Goal: Task Accomplishment & Management: Use online tool/utility

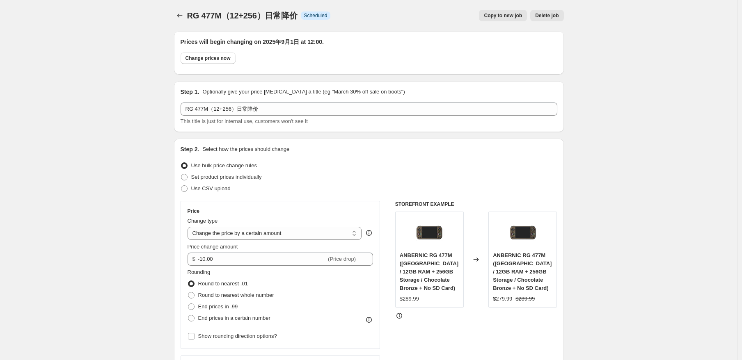
select select "by"
select select "no_change"
click at [179, 21] on div "RG 477M（12+256）日常降价. This page is ready RG 477M（12+256）日常降价 Info Scheduled Copy…" at bounding box center [367, 15] width 390 height 31
click at [176, 11] on icon "Price change jobs" at bounding box center [178, 15] width 8 height 8
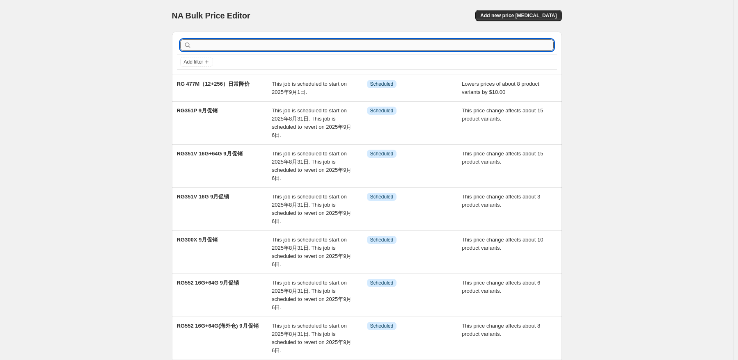
click at [268, 46] on input "text" at bounding box center [373, 44] width 360 height 11
type input "477m"
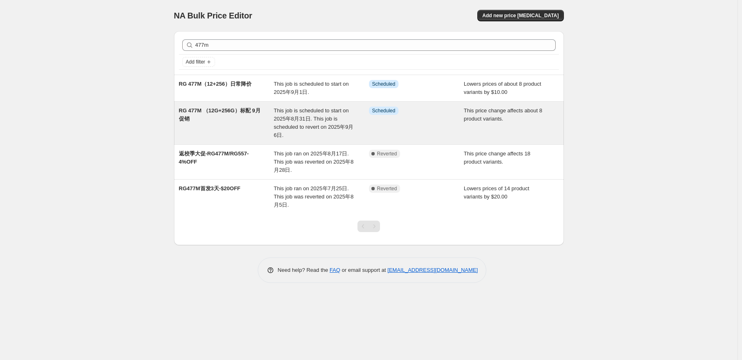
click at [326, 120] on span "This job is scheduled to start on 2025年8月31日. This job is scheduled to revert o…" at bounding box center [314, 123] width 80 height 31
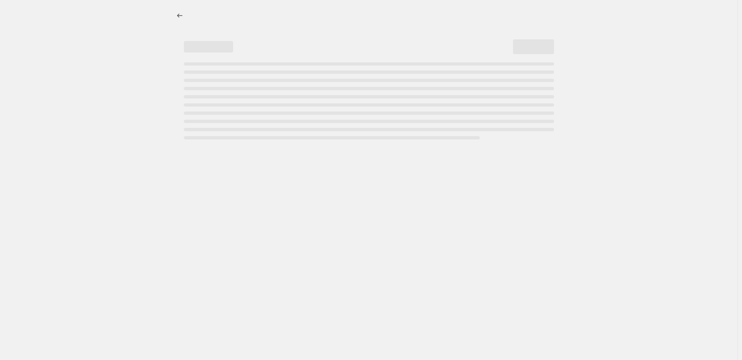
select select "pcap"
select select "no_change"
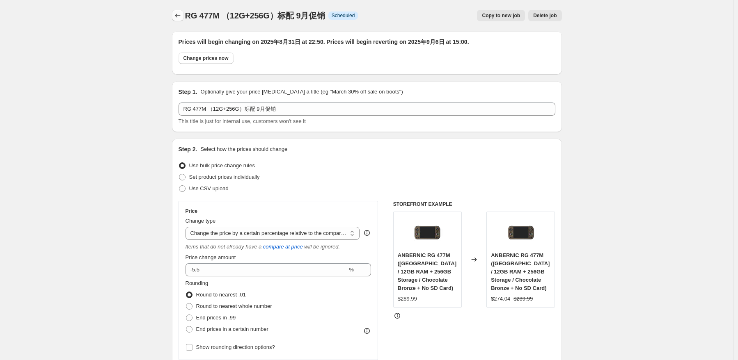
click at [174, 14] on button "Price change jobs" at bounding box center [177, 15] width 11 height 11
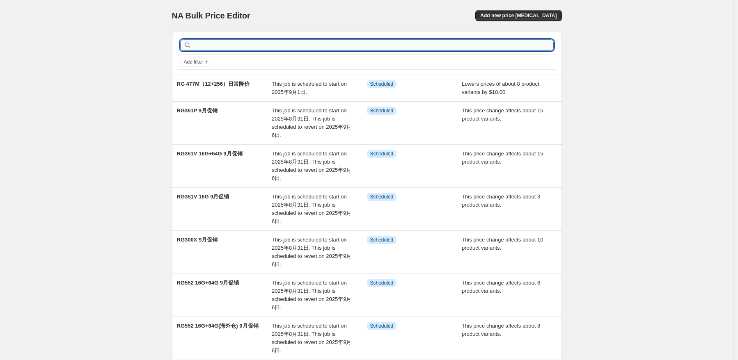
click at [259, 46] on input "text" at bounding box center [373, 44] width 360 height 11
type input "477m"
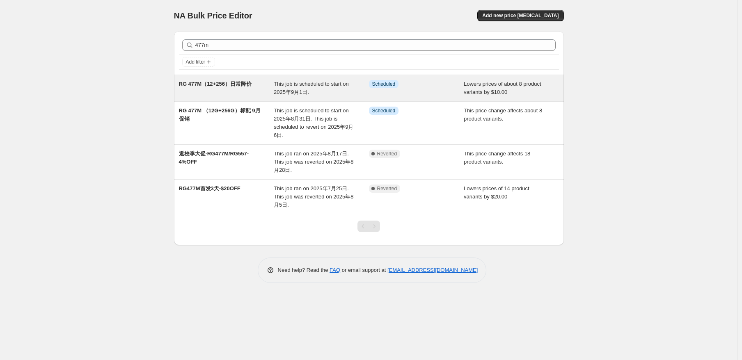
click at [289, 85] on span "This job is scheduled to start on 2025年9月1日." at bounding box center [311, 88] width 75 height 14
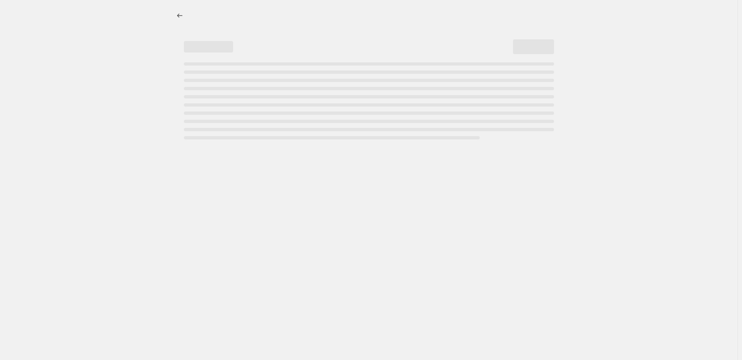
select select "by"
select select "no_change"
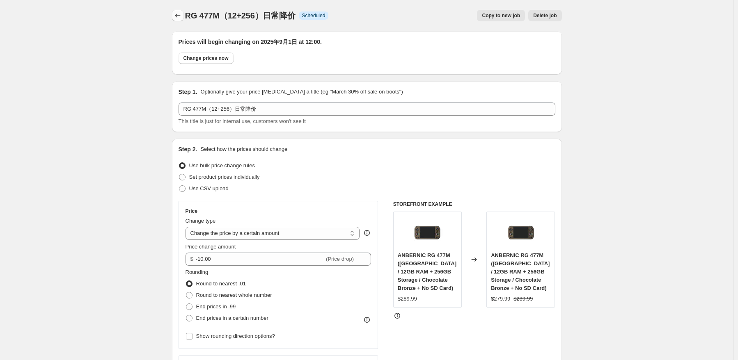
click at [181, 16] on icon "Price change jobs" at bounding box center [178, 15] width 8 height 8
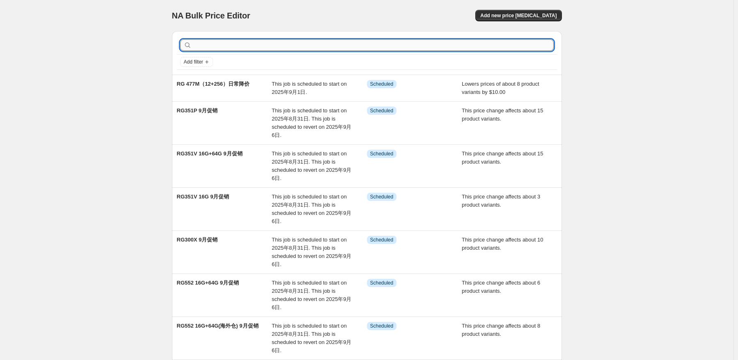
click at [250, 41] on input "text" at bounding box center [373, 44] width 360 height 11
type input "477M"
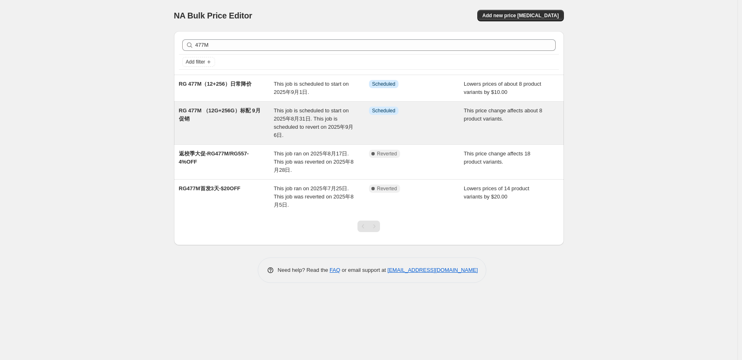
click at [321, 119] on span "This job is scheduled to start on 2025年8月31日. This job is scheduled to revert o…" at bounding box center [314, 123] width 80 height 31
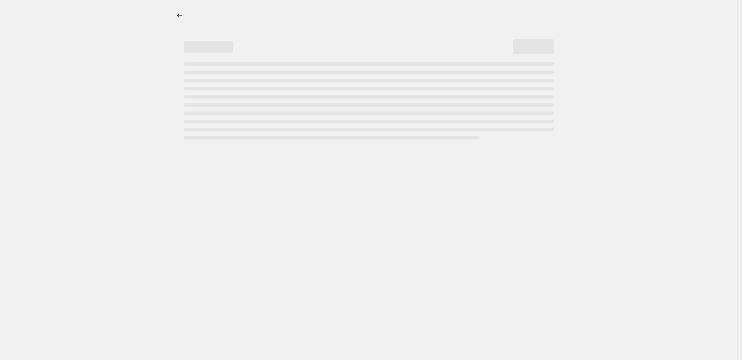
select select "pcap"
select select "no_change"
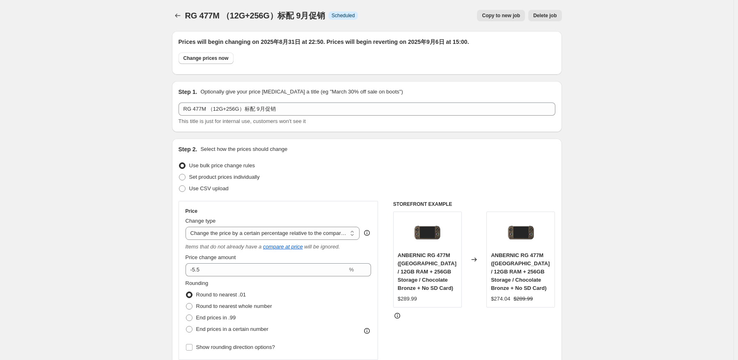
click at [174, 9] on div "RG 477M （12G+256G）标配 9月促销. This page is ready RG 477M （12G+256G）标配 9月促销 Info Sc…" at bounding box center [367, 15] width 390 height 31
click at [177, 15] on icon "Price change jobs" at bounding box center [178, 15] width 8 height 8
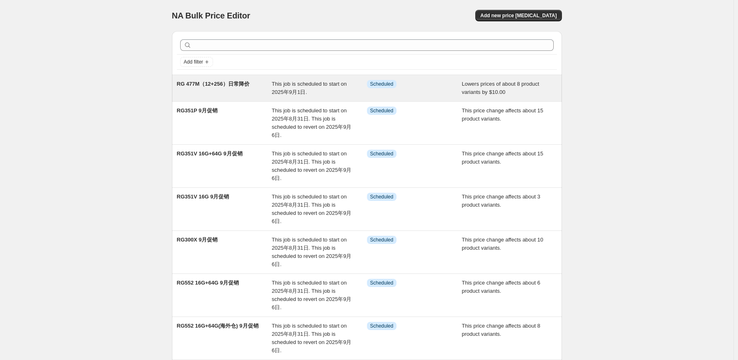
click at [241, 90] on div "RG 477M（12+256）日常降价" at bounding box center [224, 88] width 95 height 16
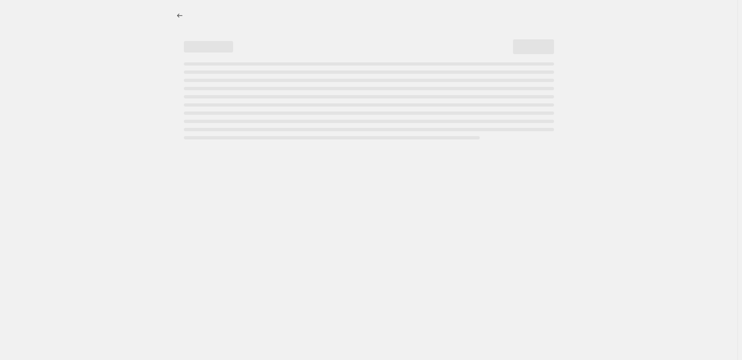
select select "by"
select select "no_change"
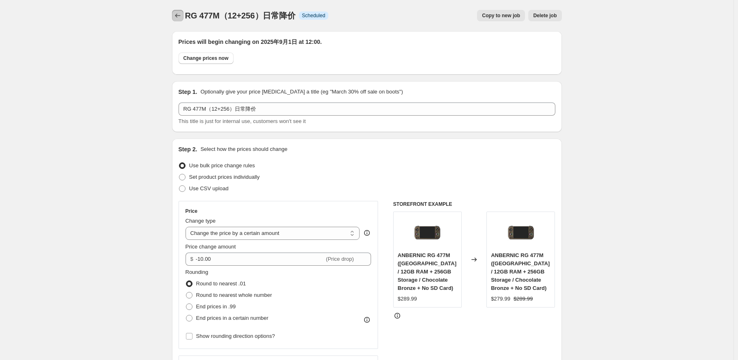
click at [182, 18] on icon "Price change jobs" at bounding box center [178, 15] width 8 height 8
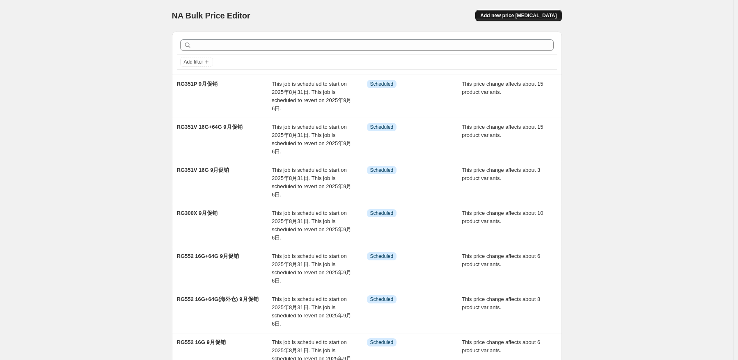
click at [519, 14] on span "Add new price [MEDICAL_DATA]" at bounding box center [518, 15] width 76 height 7
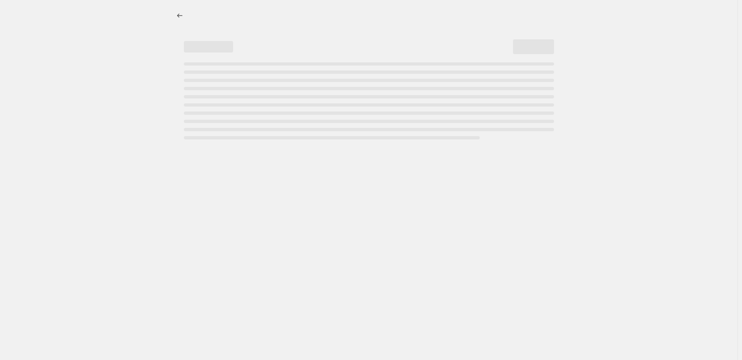
select select "percentage"
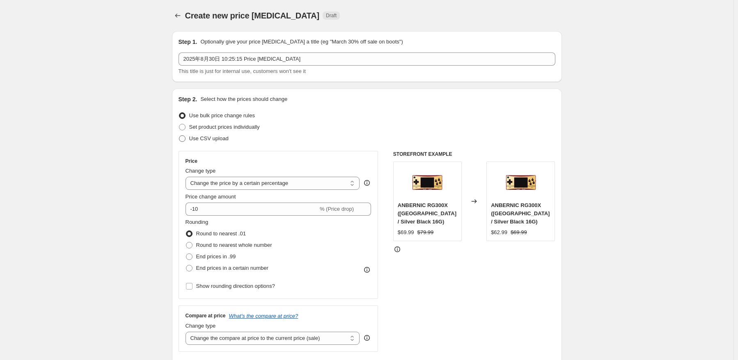
click at [212, 138] on span "Use CSV upload" at bounding box center [208, 138] width 39 height 6
click at [179, 136] on input "Use CSV upload" at bounding box center [179, 135] width 0 height 0
radio input "true"
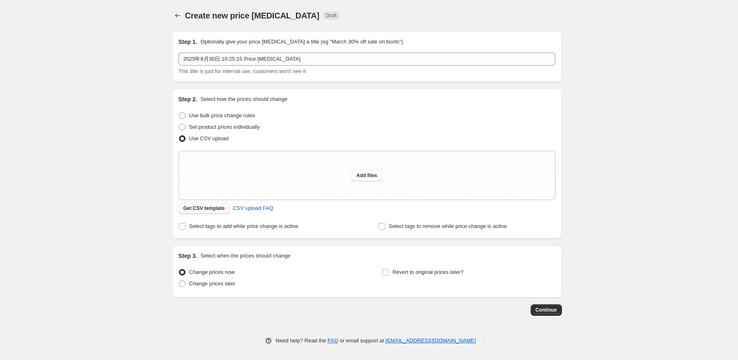
click at [215, 207] on span "Get CSV template" at bounding box center [204, 208] width 41 height 7
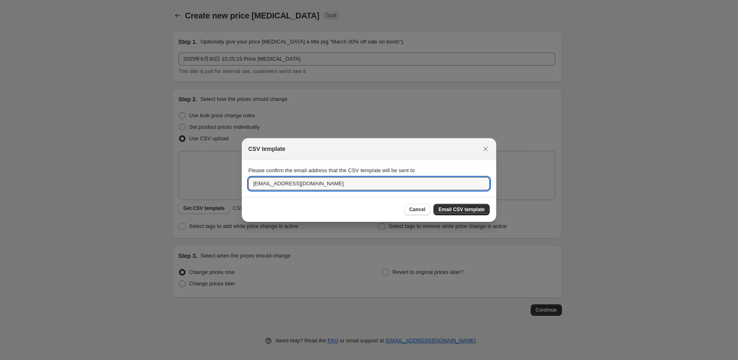
drag, startPoint x: 378, startPoint y: 186, endPoint x: 127, endPoint y: 166, distance: 251.2
click at [127, 360] on div "CSV template Please confirm the email address that the CSV template will be sen…" at bounding box center [369, 366] width 738 height 0
